Goal: Browse casually: Explore the website without a specific task or goal

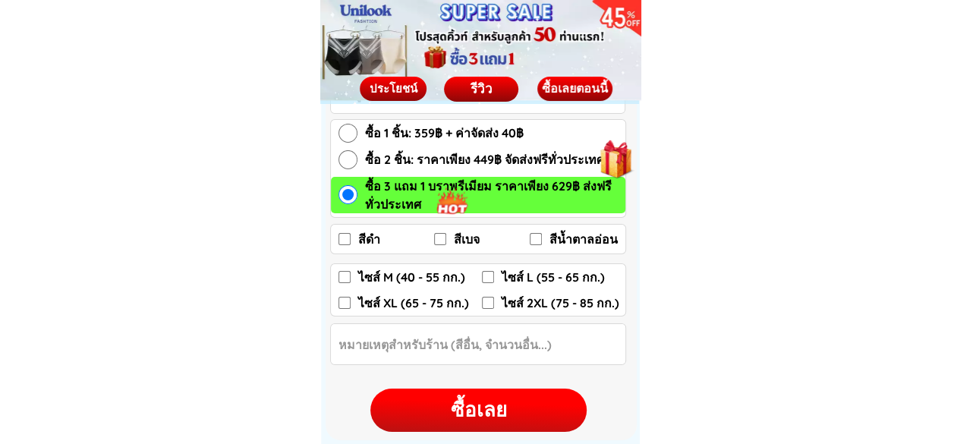
scroll to position [2581, 0]
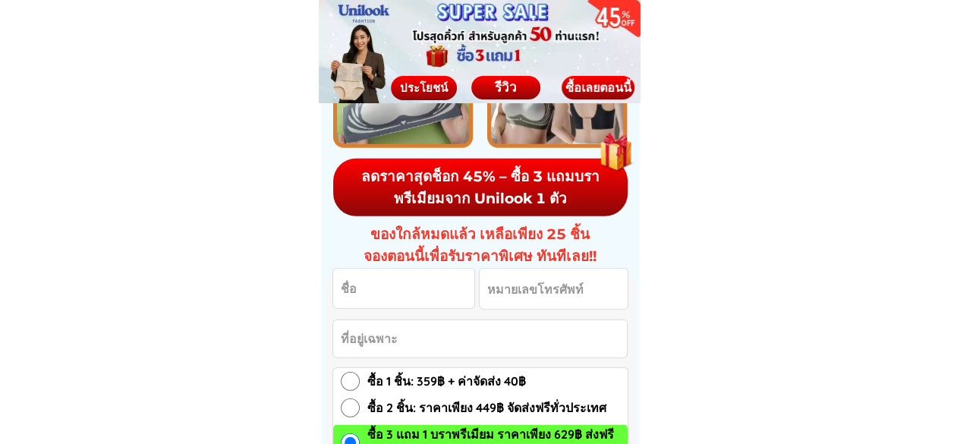
scroll to position [2354, 0]
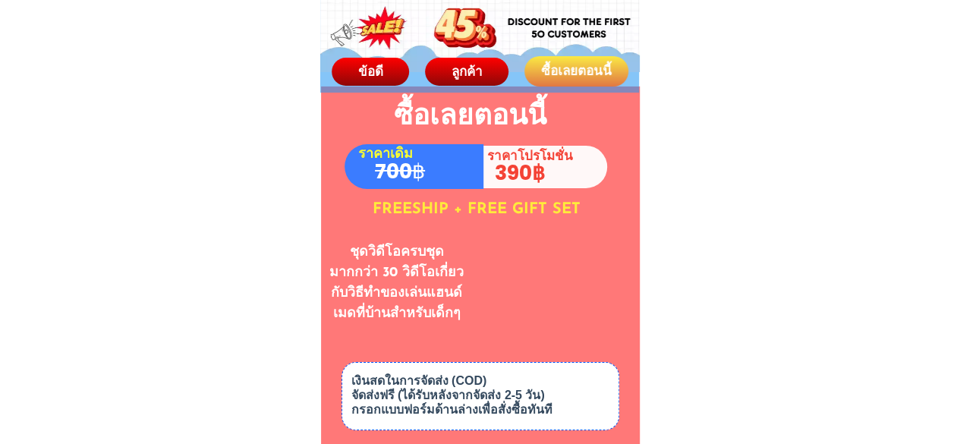
scroll to position [8352, 0]
